Goal: Information Seeking & Learning: Learn about a topic

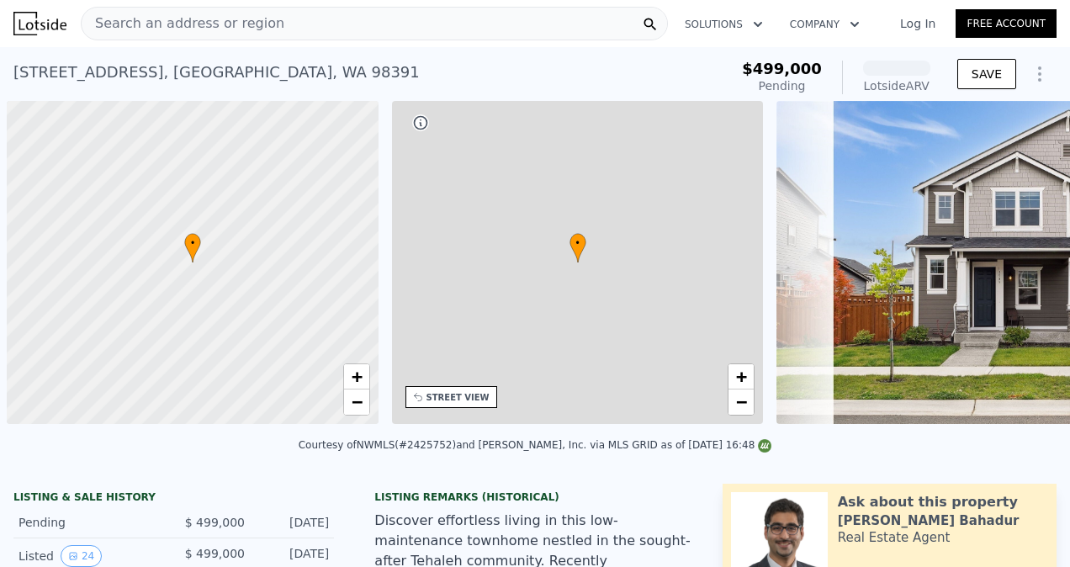
scroll to position [0, 7]
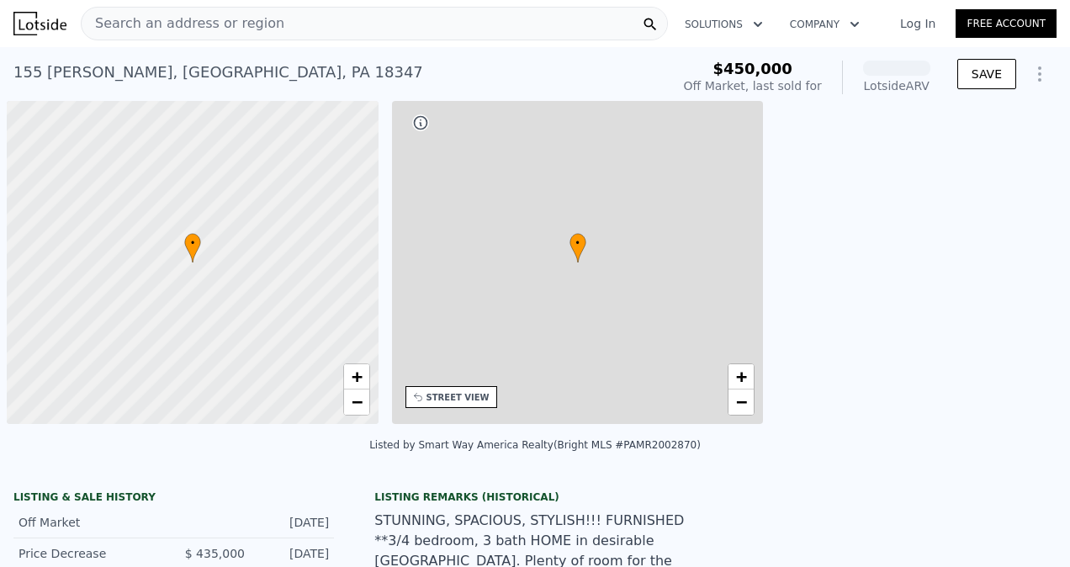
scroll to position [0, 7]
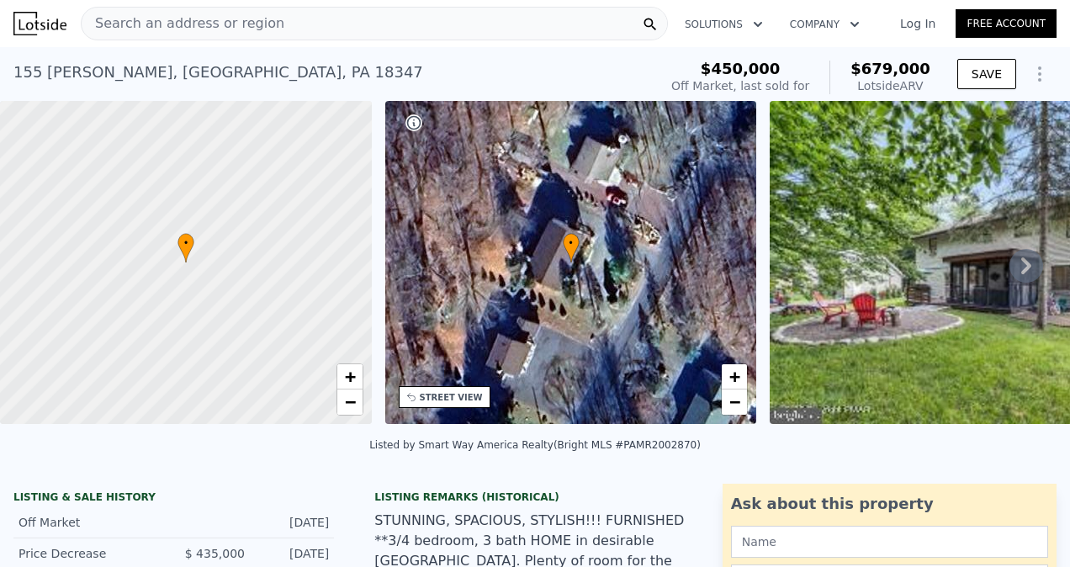
click at [1012, 265] on icon at bounding box center [1026, 266] width 34 height 34
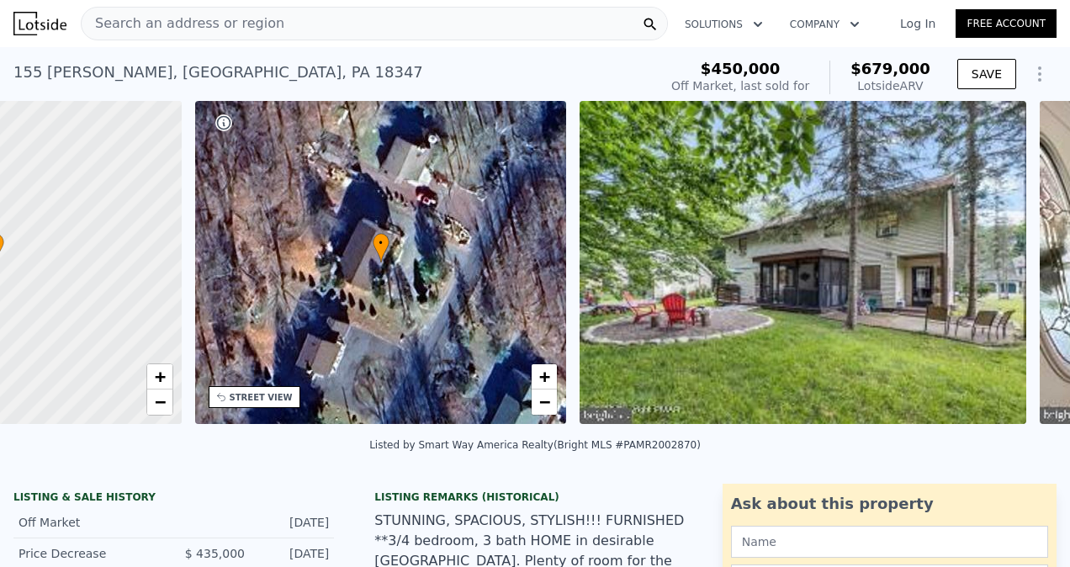
scroll to position [0, 391]
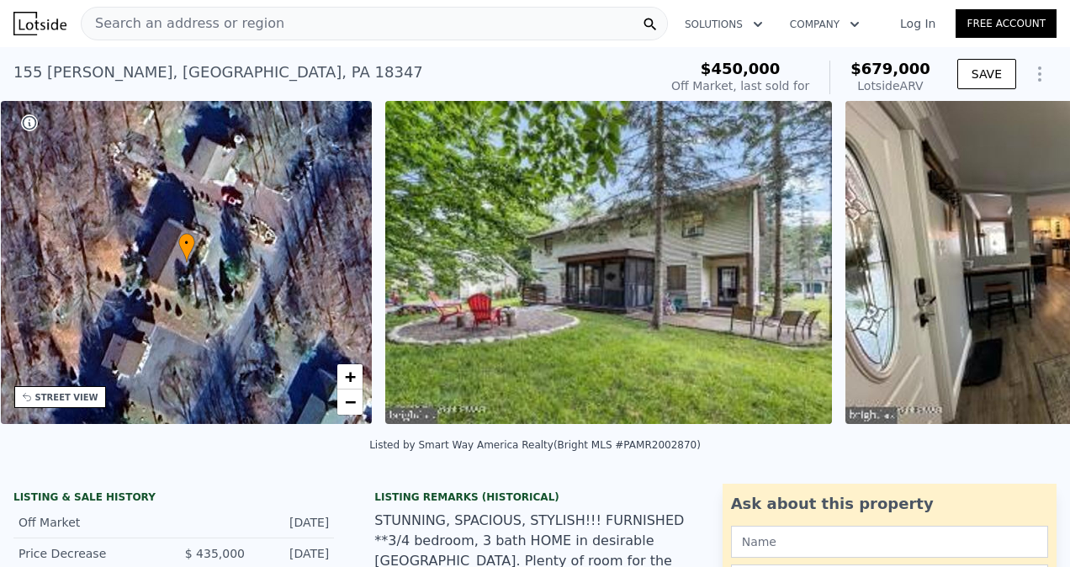
click at [1012, 265] on img at bounding box center [1060, 262] width 431 height 323
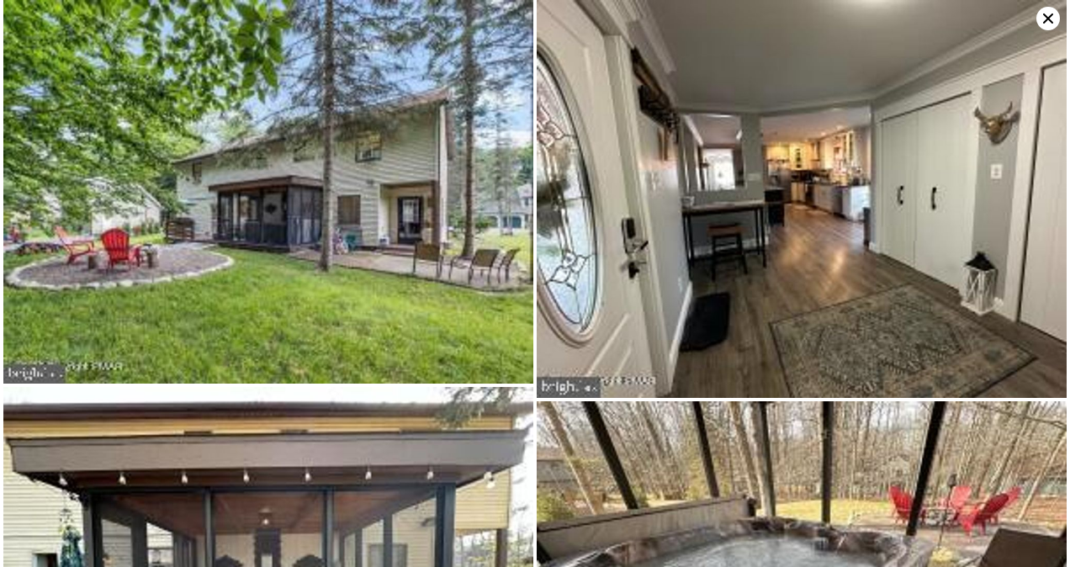
click at [1044, 21] on icon at bounding box center [1048, 18] width 10 height 10
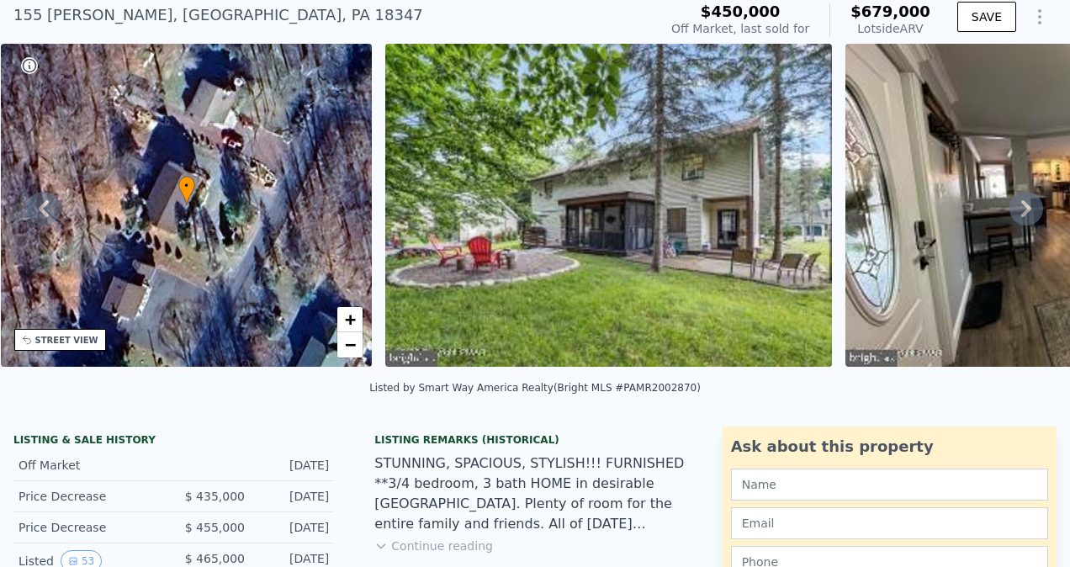
scroll to position [31, 0]
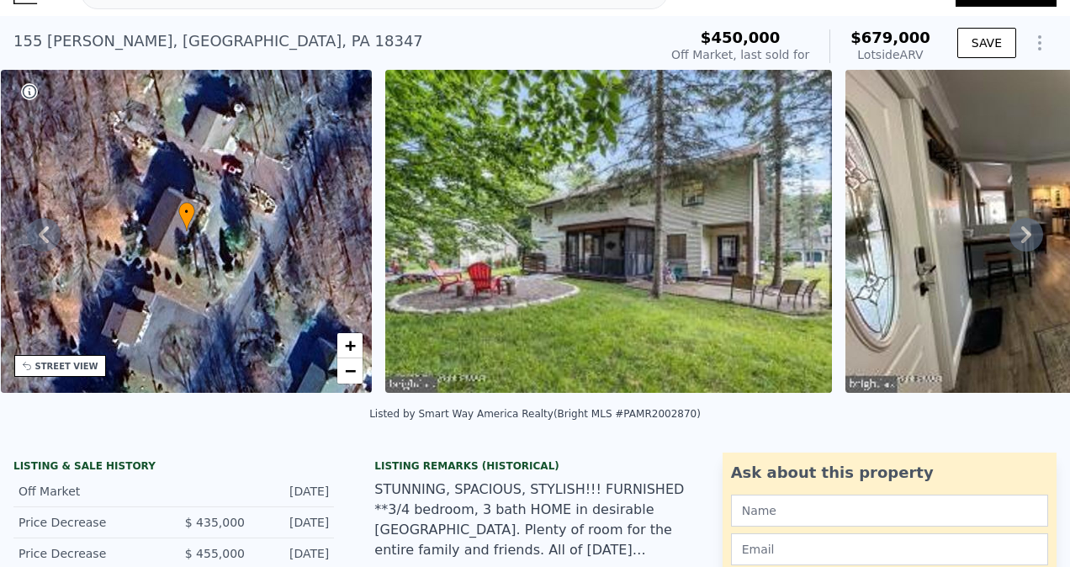
click at [1012, 239] on icon at bounding box center [1026, 235] width 34 height 34
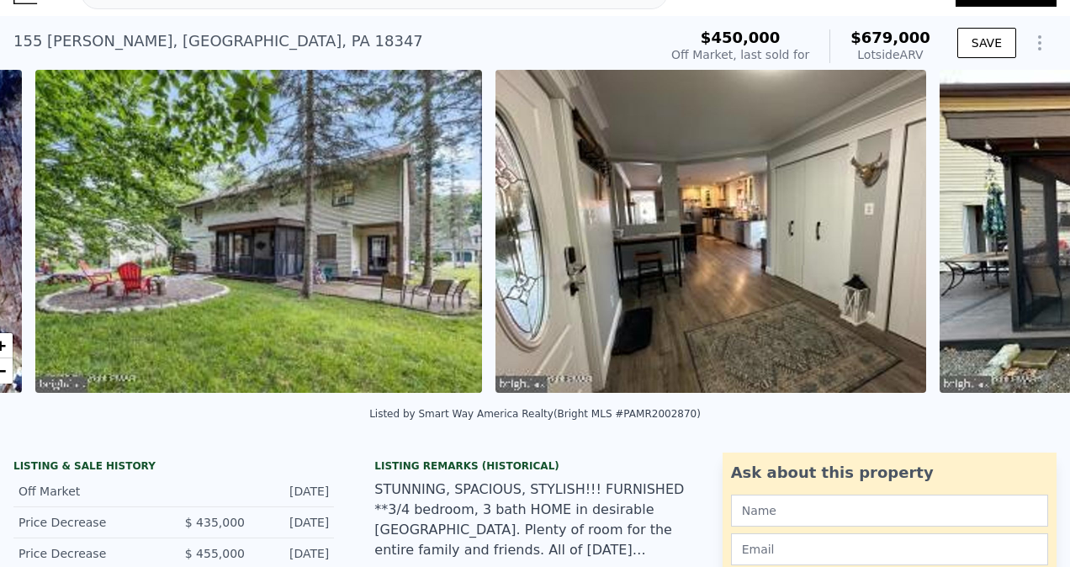
scroll to position [0, 769]
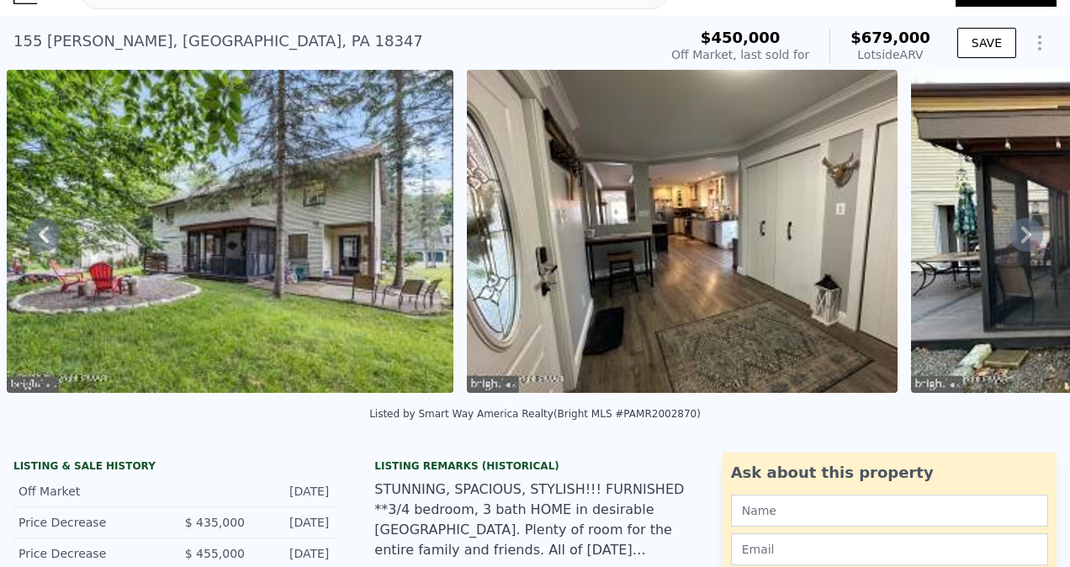
click at [1012, 239] on icon at bounding box center [1026, 235] width 34 height 34
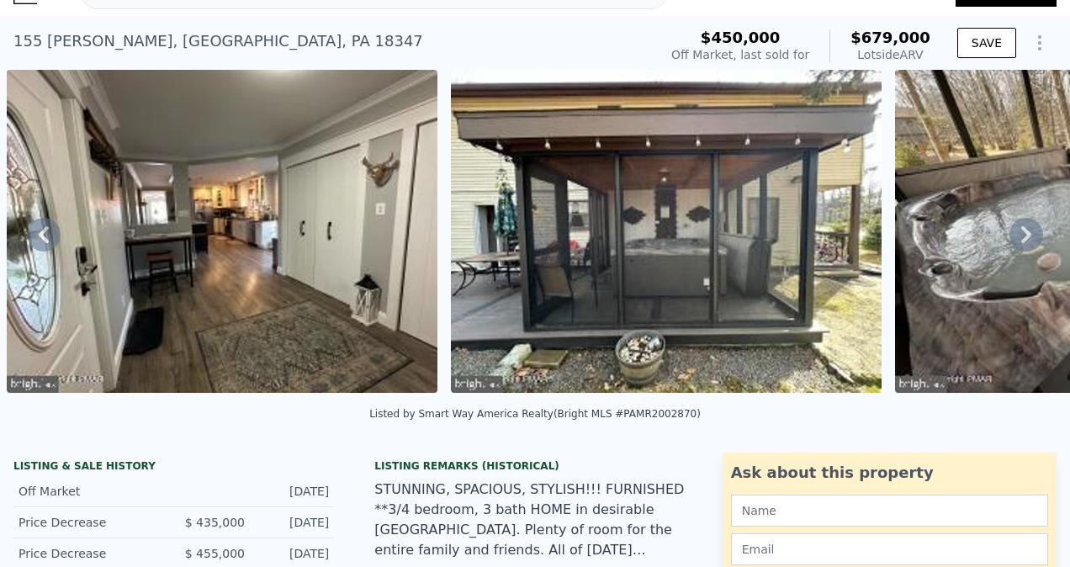
click at [1012, 239] on icon at bounding box center [1026, 235] width 34 height 34
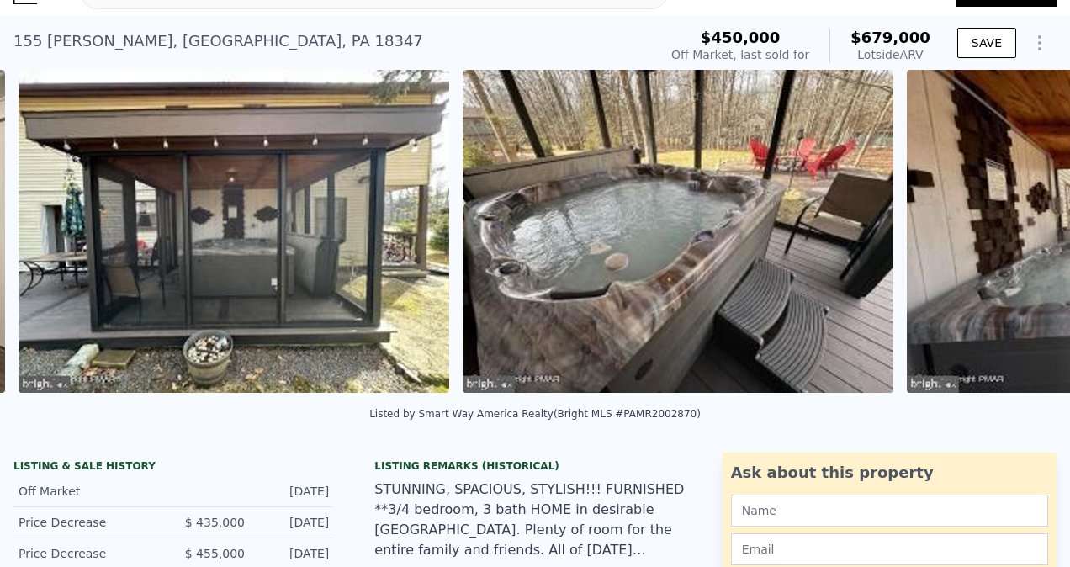
scroll to position [0, 1673]
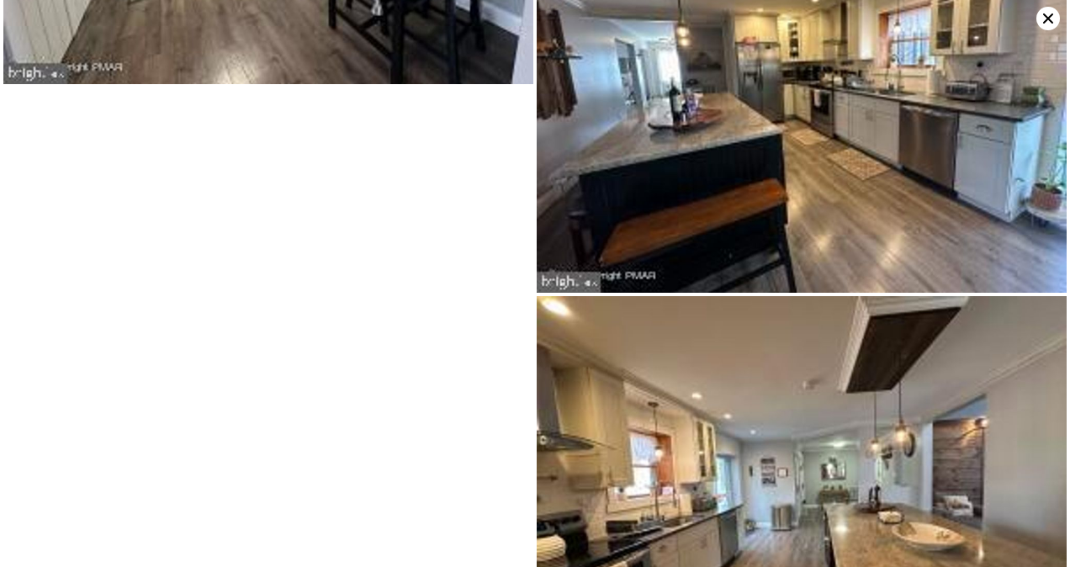
scroll to position [10743, 0]
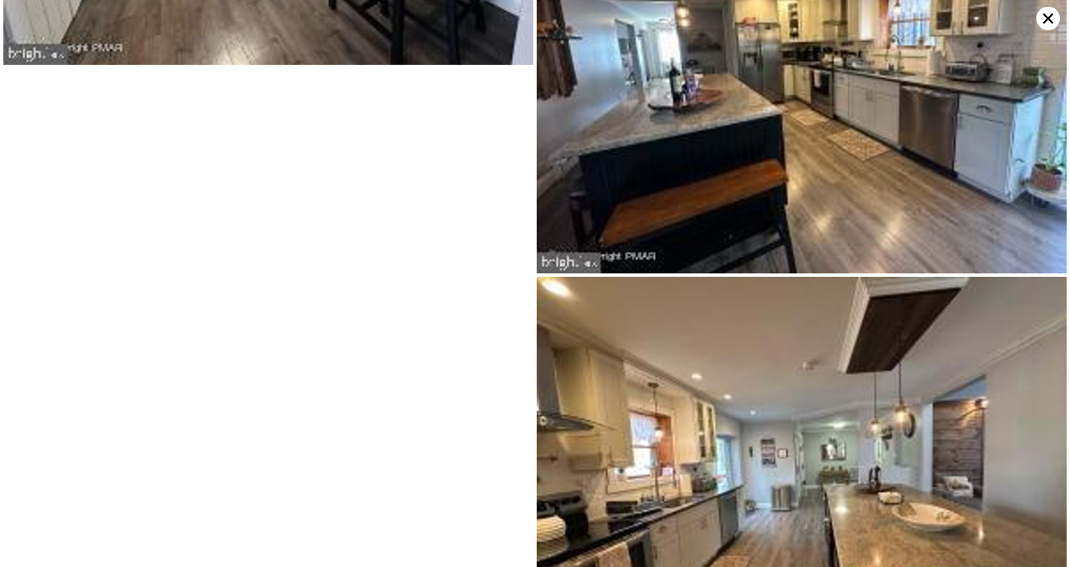
click at [1045, 12] on icon at bounding box center [1048, 19] width 24 height 24
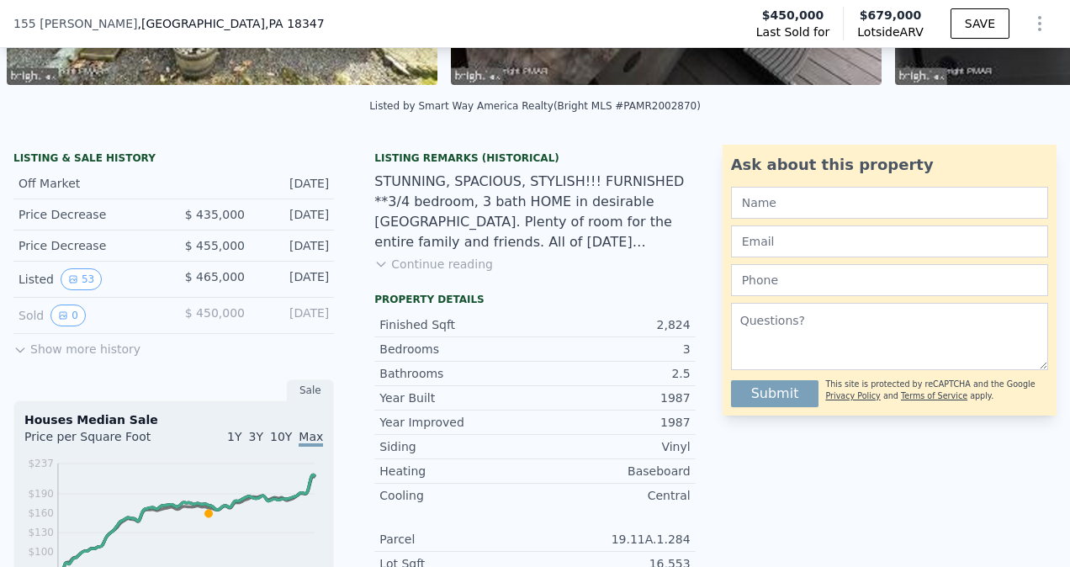
scroll to position [345, 0]
